Goal: Information Seeking & Learning: Learn about a topic

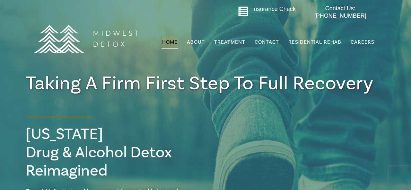
scroll to position [8, 0]
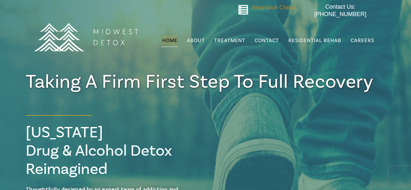
click at [284, 7] on span "Insurance Check" at bounding box center [273, 7] width 43 height 6
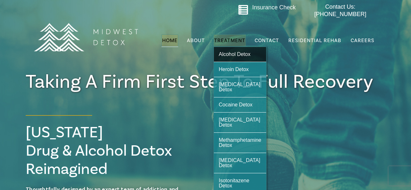
click at [231, 52] on span "Alcohol Detox" at bounding box center [234, 53] width 32 height 5
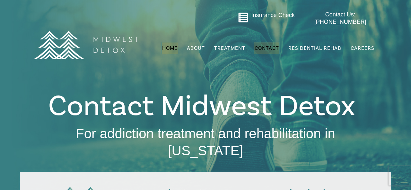
click at [173, 45] on span "Home" at bounding box center [169, 48] width 15 height 6
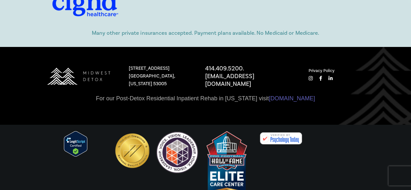
scroll to position [2790, 0]
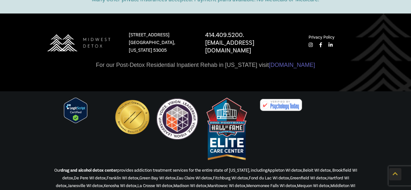
scroll to position [2021, 0]
